Goal: Task Accomplishment & Management: Complete application form

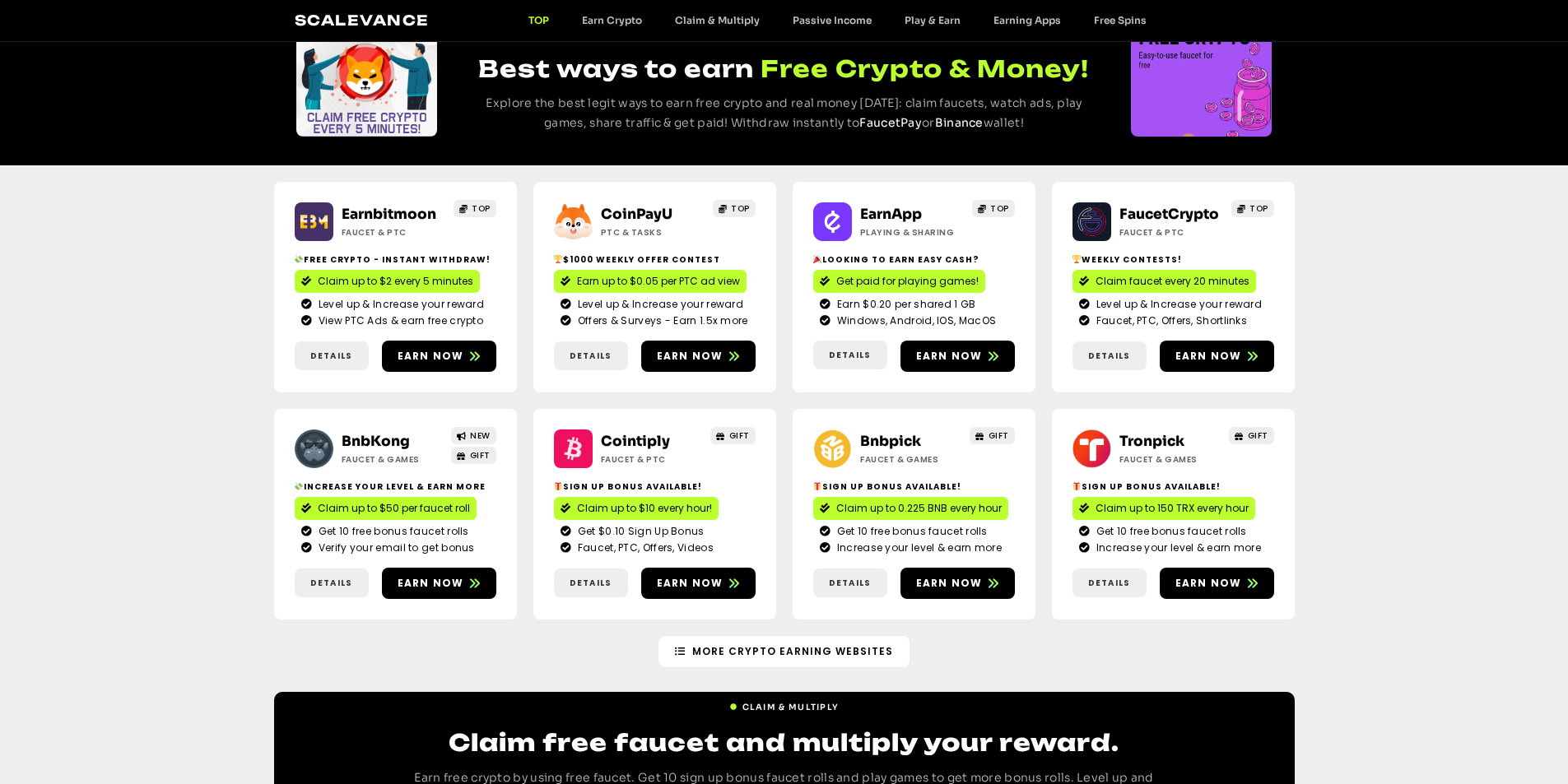
scroll to position [82, 0]
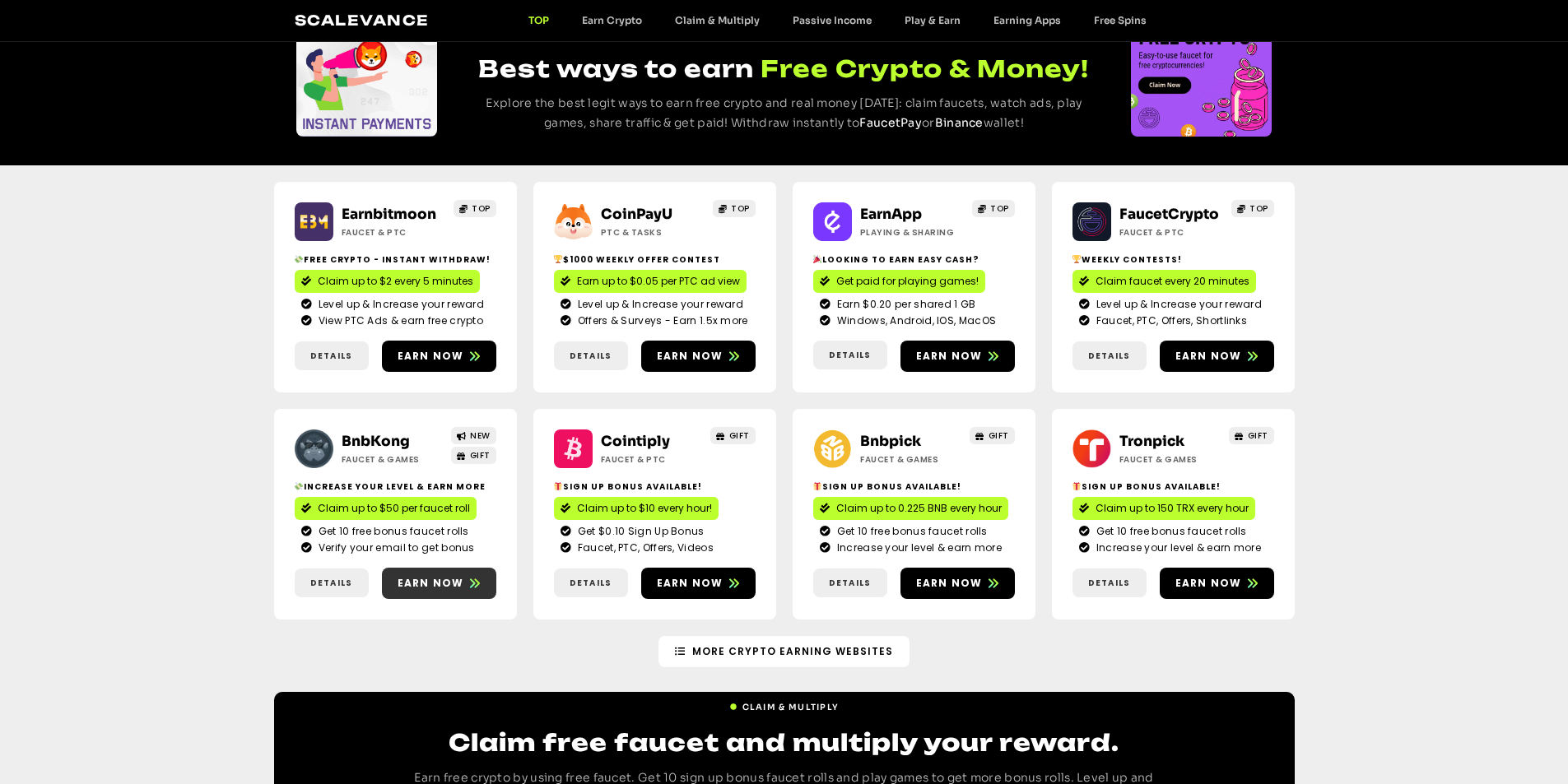
click at [429, 579] on span "Earn now" at bounding box center [431, 582] width 66 height 15
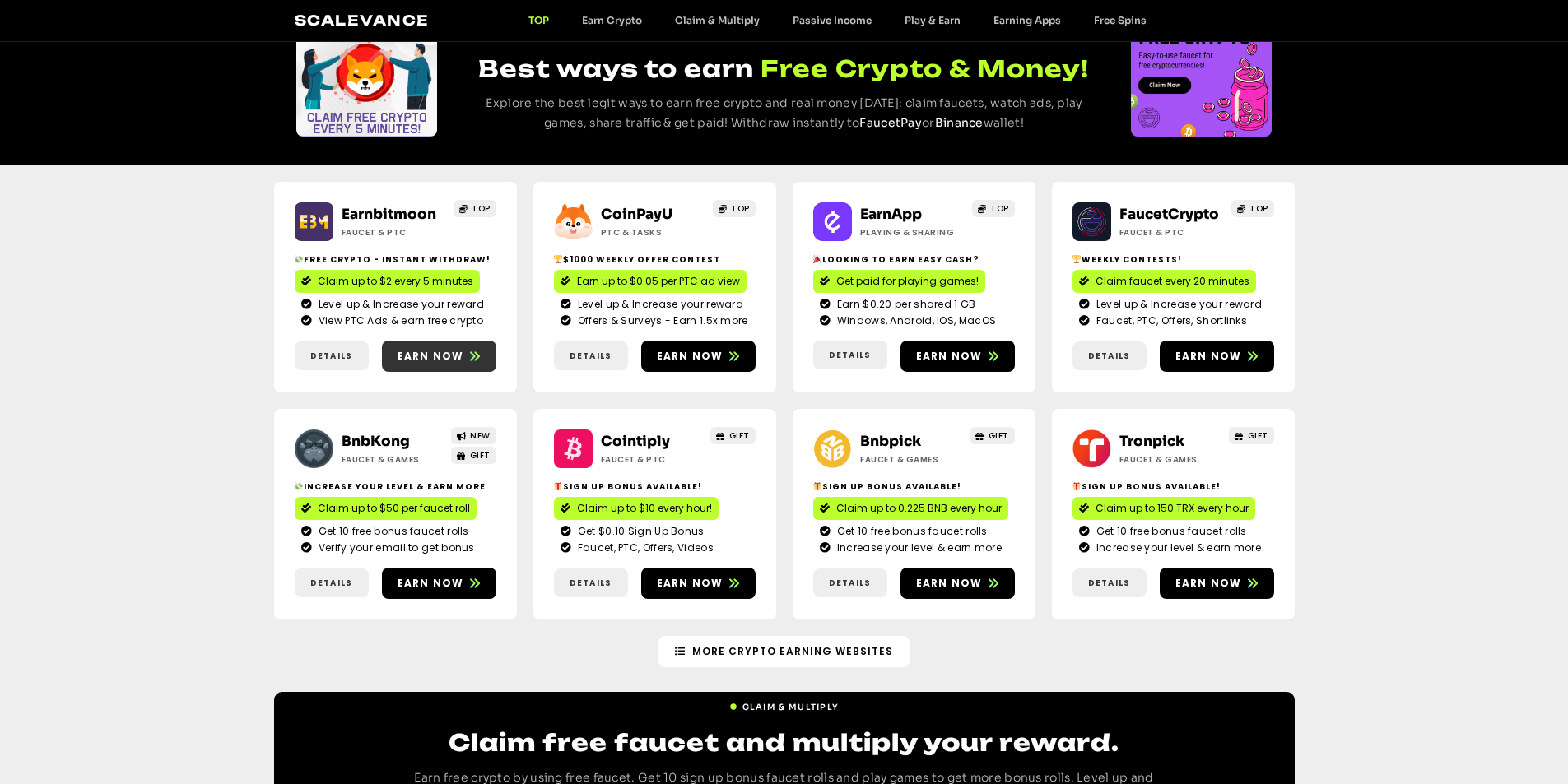
click at [437, 356] on span "Earn now" at bounding box center [431, 355] width 66 height 15
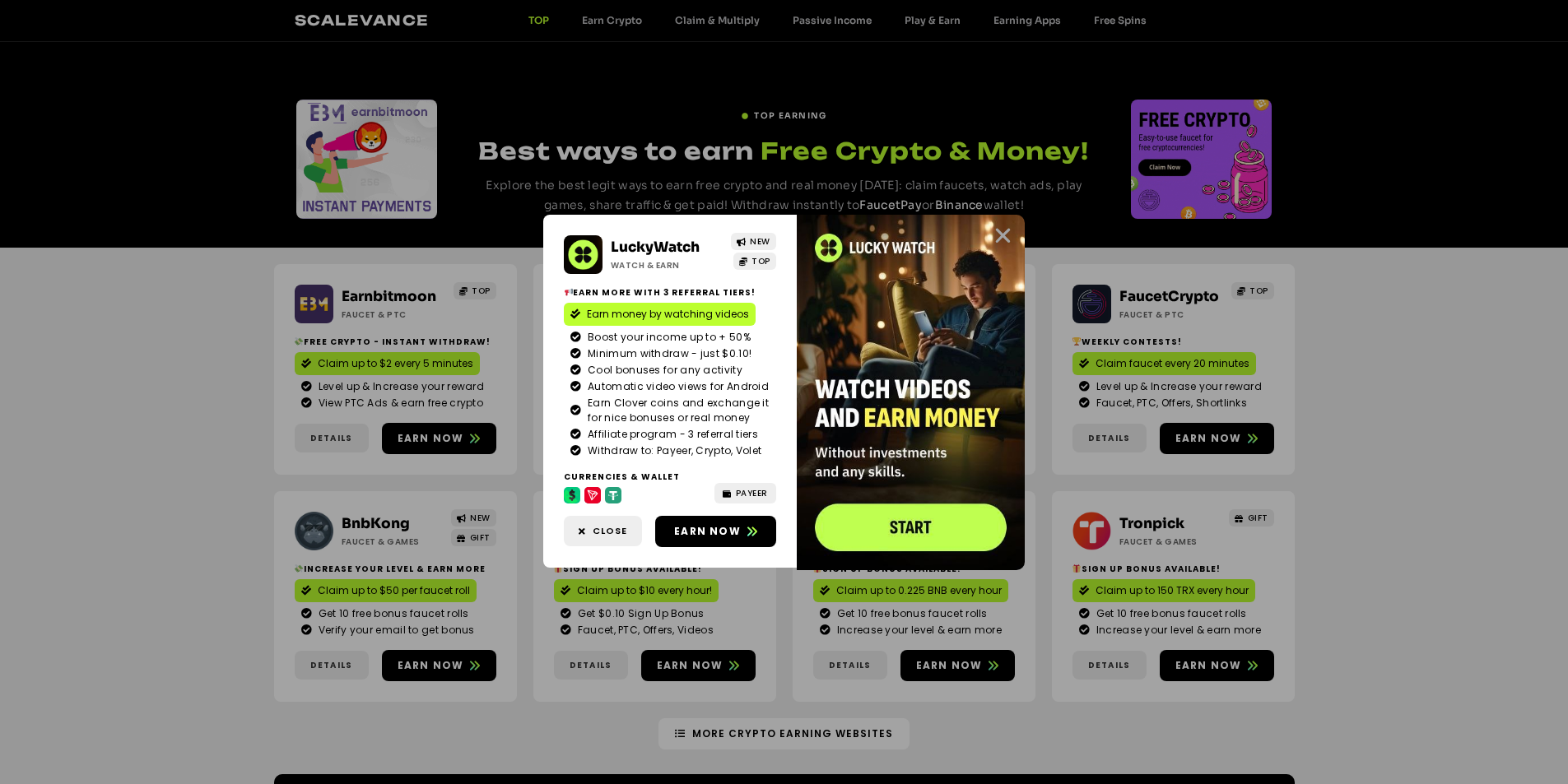
click at [1004, 232] on icon "Close" at bounding box center [1002, 235] width 20 height 20
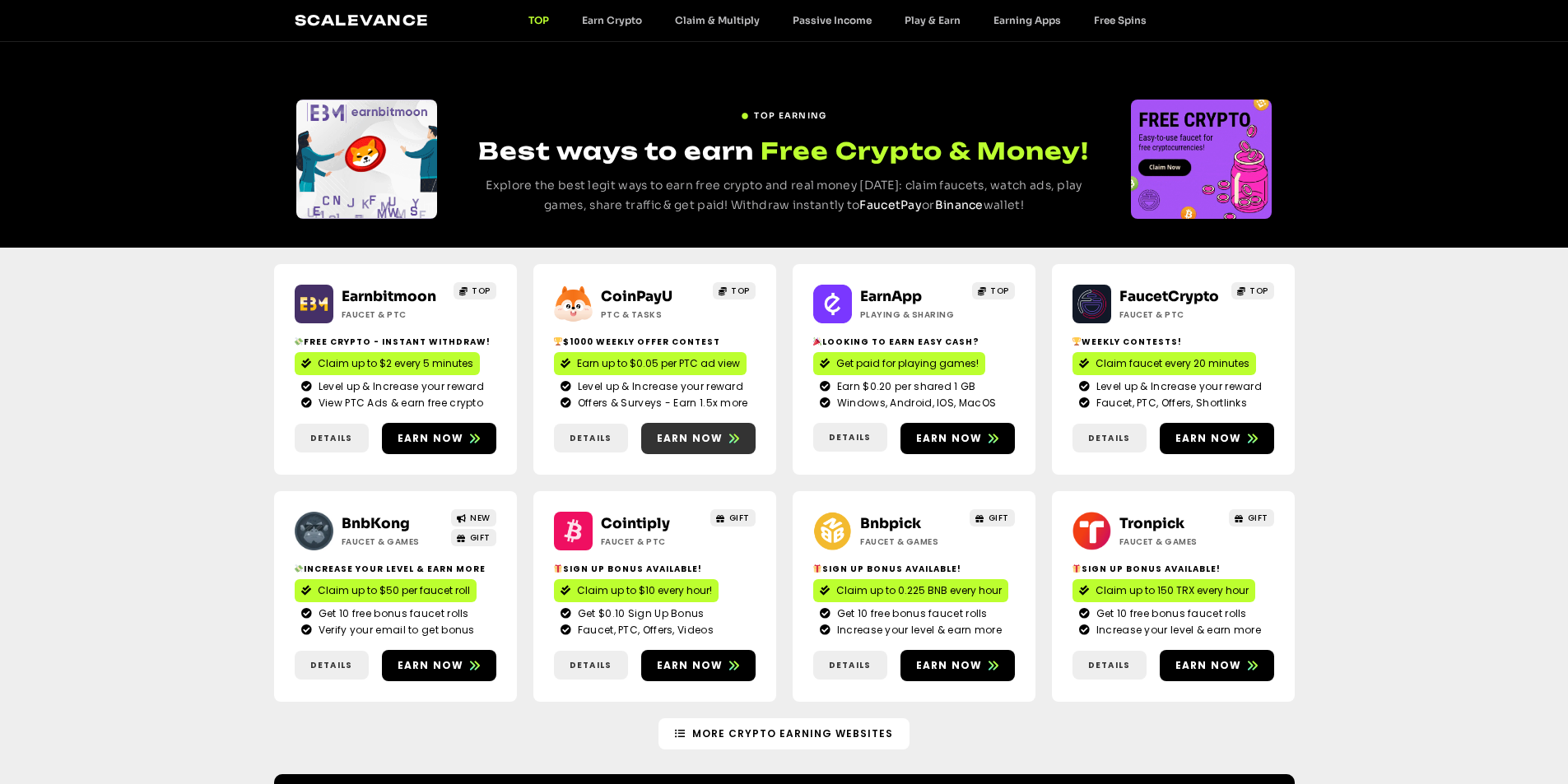
click at [691, 439] on span "Earn now" at bounding box center [690, 438] width 66 height 15
